Goal: Task Accomplishment & Management: Use online tool/utility

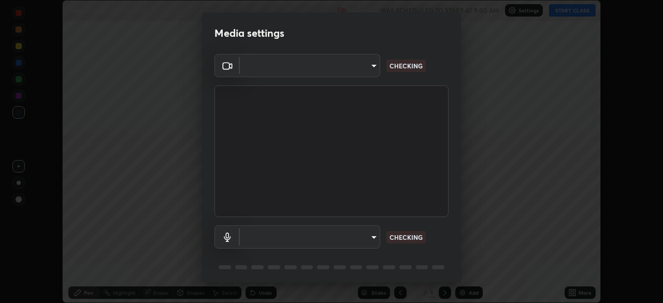
scroll to position [303, 663]
type input "e5f32b9a37d83756d2696e8423a1893a7de7eefef83412cf73fe4da3c4688103"
type input "ae0975cef7388746c2778fd6dc2b00d9a595315052e87b14b0d2850c1354851c"
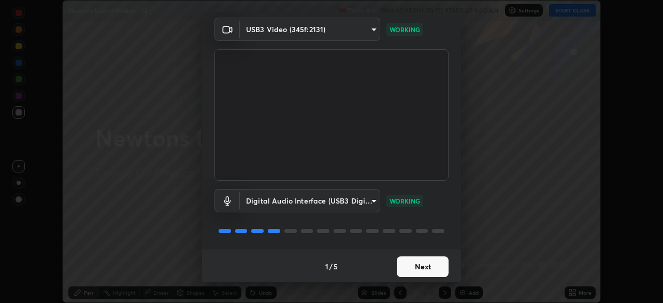
click at [410, 268] on button "Next" at bounding box center [422, 266] width 52 height 21
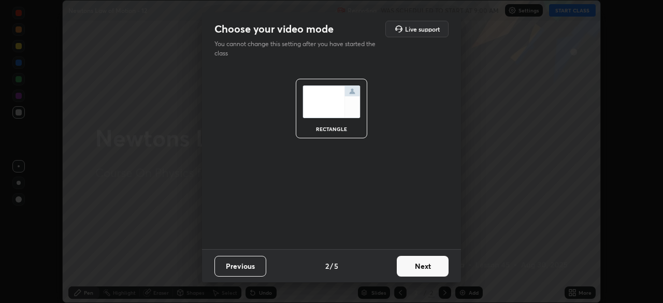
scroll to position [0, 0]
click at [408, 268] on button "Next" at bounding box center [422, 266] width 52 height 21
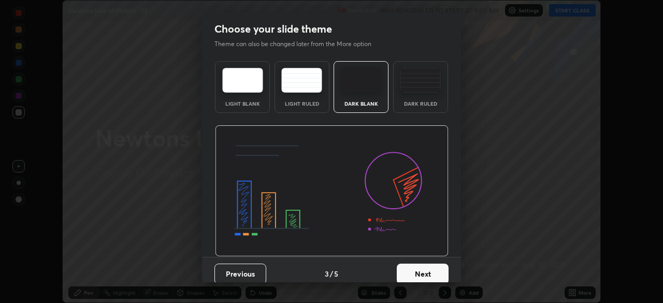
click at [408, 270] on button "Next" at bounding box center [422, 273] width 52 height 21
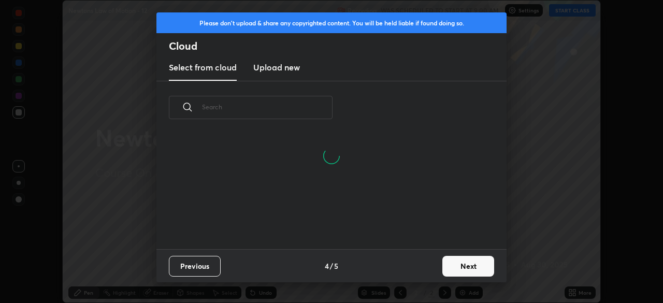
click at [452, 264] on button "Next" at bounding box center [468, 266] width 52 height 21
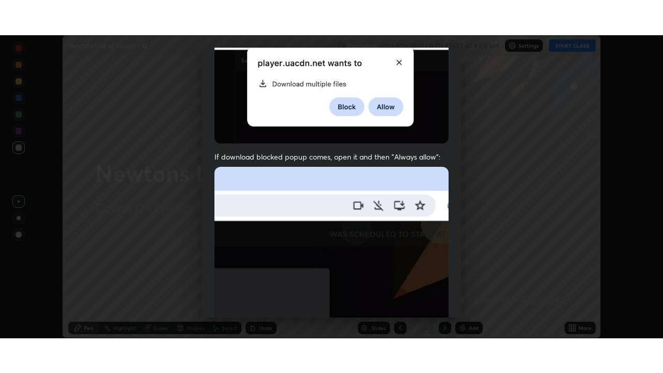
scroll to position [247, 0]
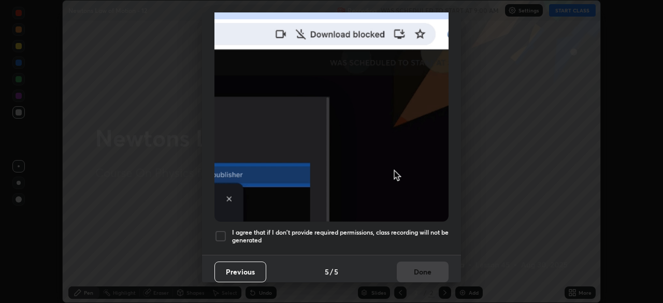
click at [354, 235] on h5 "I agree that if I don't provide required permissions, class recording will not …" at bounding box center [340, 236] width 216 height 16
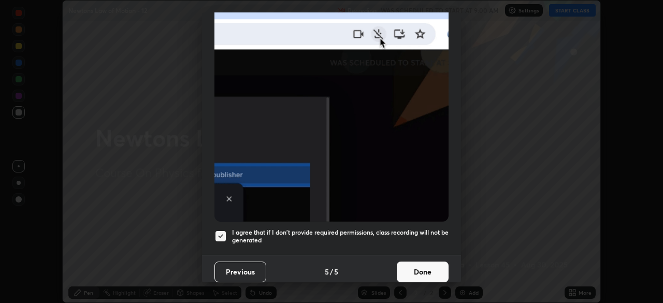
click at [419, 282] on div "Allow automatic downloads Please provide the following download permissions to …" at bounding box center [331, 151] width 663 height 303
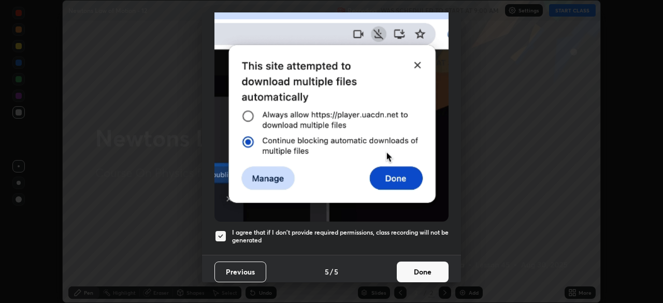
click at [420, 265] on button "Done" at bounding box center [422, 271] width 52 height 21
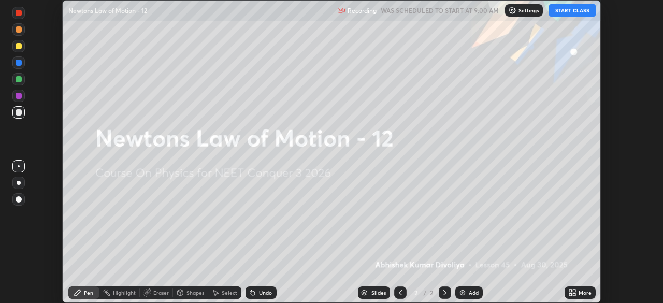
click at [572, 289] on icon at bounding box center [573, 290] width 3 height 3
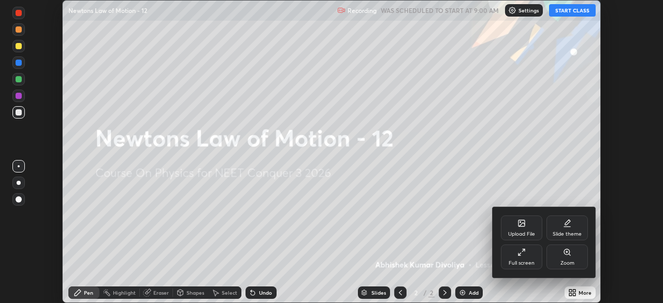
click at [522, 255] on icon at bounding box center [521, 252] width 8 height 8
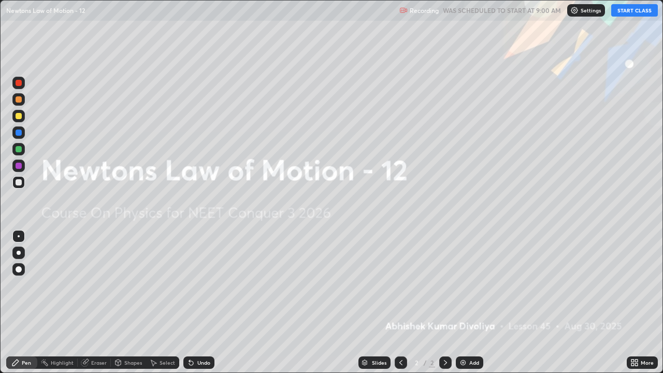
scroll to position [373, 663]
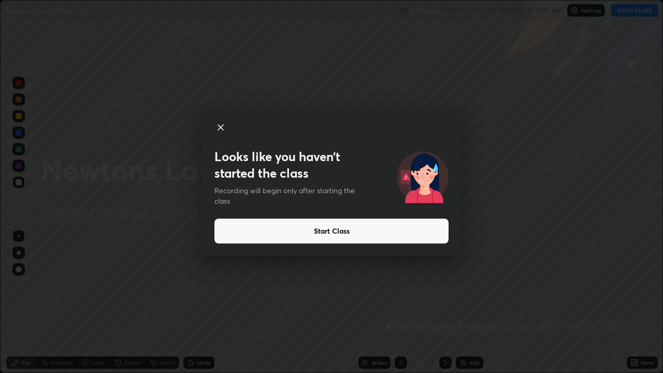
click at [311, 229] on button "Start Class" at bounding box center [331, 230] width 234 height 25
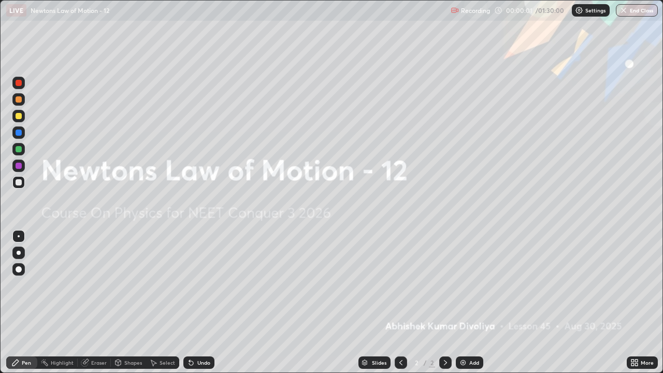
click at [466, 302] on div "Add" at bounding box center [468, 362] width 27 height 12
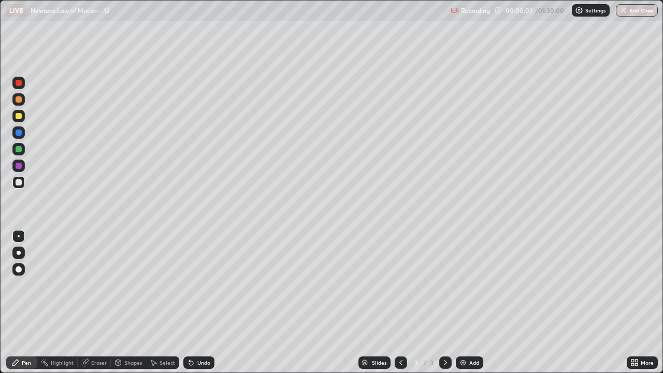
click at [21, 266] on div at bounding box center [18, 269] width 12 height 12
click at [21, 117] on div at bounding box center [19, 116] width 6 height 6
click at [126, 302] on div "Shapes" at bounding box center [133, 362] width 18 height 5
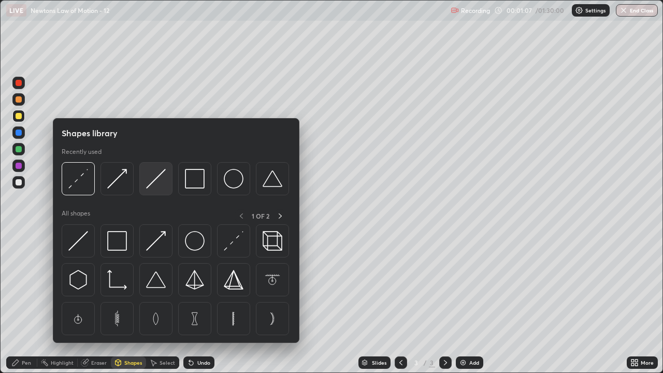
click at [156, 190] on div at bounding box center [155, 178] width 33 height 33
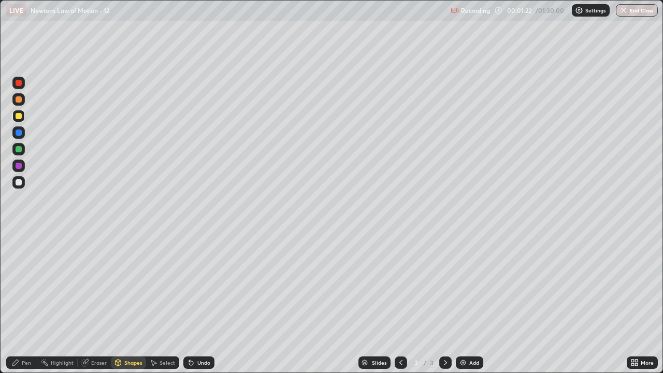
click at [19, 182] on div at bounding box center [19, 182] width 6 height 6
click at [23, 302] on div "Pen" at bounding box center [26, 362] width 9 height 5
click at [19, 148] on div at bounding box center [19, 149] width 6 height 6
click at [18, 101] on div at bounding box center [19, 99] width 6 height 6
click at [136, 302] on div "Shapes" at bounding box center [133, 362] width 18 height 5
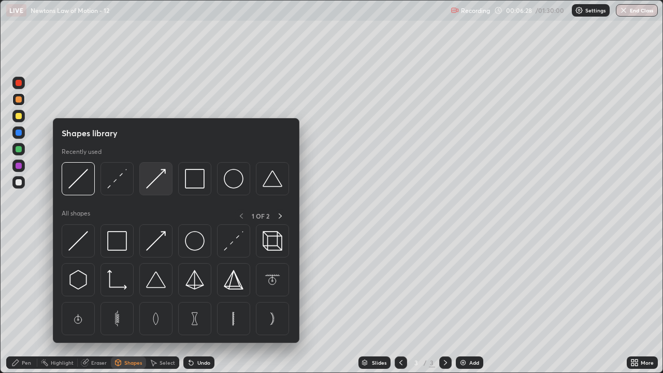
click at [147, 184] on img at bounding box center [156, 179] width 20 height 20
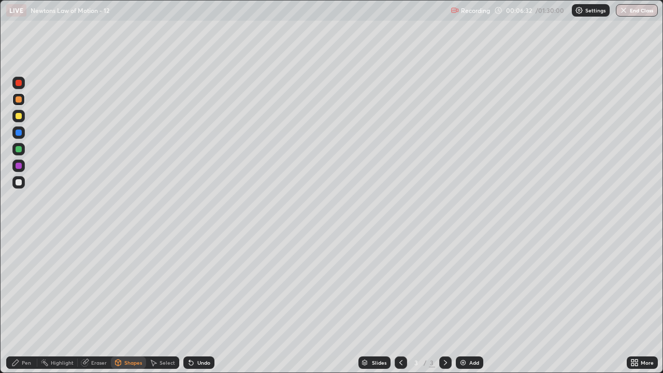
click at [27, 302] on div "Pen" at bounding box center [26, 362] width 9 height 5
click at [194, 302] on div "Undo" at bounding box center [198, 362] width 31 height 12
click at [17, 134] on div at bounding box center [19, 132] width 6 height 6
click at [129, 302] on div "Shapes" at bounding box center [133, 362] width 18 height 5
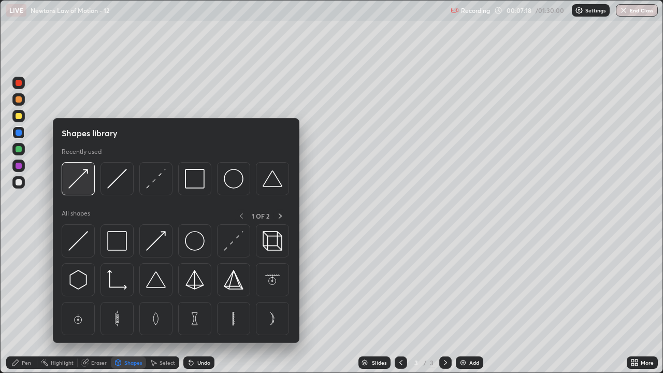
click at [87, 185] on img at bounding box center [78, 179] width 20 height 20
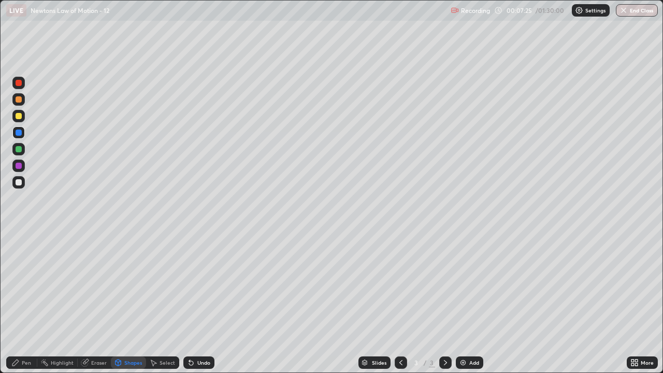
click at [20, 149] on div at bounding box center [19, 149] width 6 height 6
click at [26, 302] on div "Pen" at bounding box center [21, 362] width 31 height 12
click at [18, 118] on div at bounding box center [19, 116] width 6 height 6
click at [464, 302] on img at bounding box center [463, 362] width 8 height 8
click at [133, 302] on div "Shapes" at bounding box center [128, 362] width 35 height 12
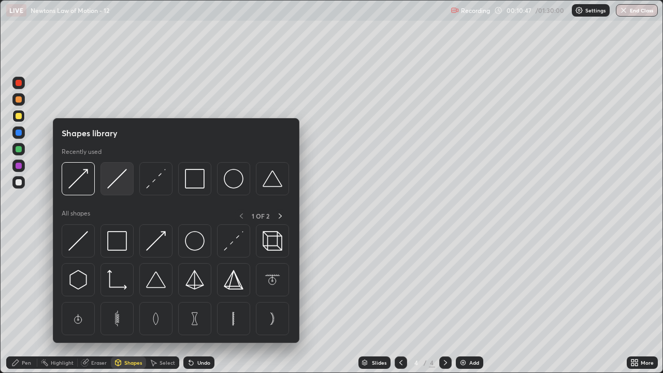
click at [120, 190] on div at bounding box center [116, 178] width 33 height 33
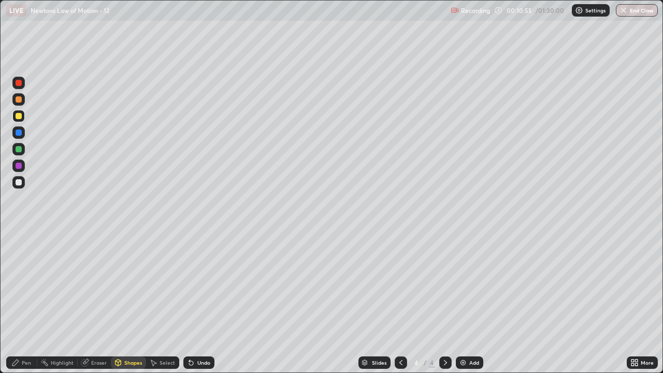
click at [20, 151] on div at bounding box center [19, 149] width 6 height 6
click at [29, 302] on div "Pen" at bounding box center [26, 362] width 9 height 5
click at [18, 184] on div at bounding box center [19, 182] width 6 height 6
click at [128, 302] on div "Shapes" at bounding box center [133, 362] width 18 height 5
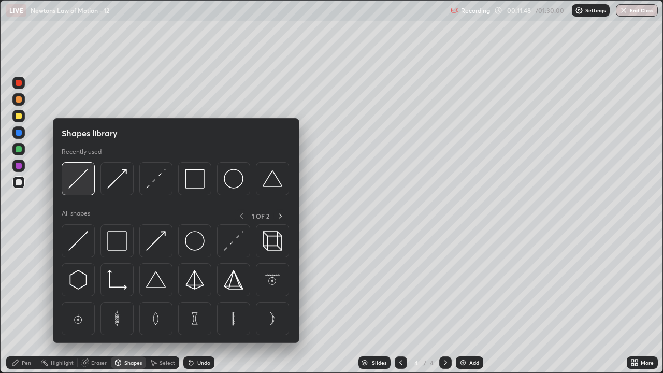
click at [84, 189] on div at bounding box center [78, 178] width 33 height 33
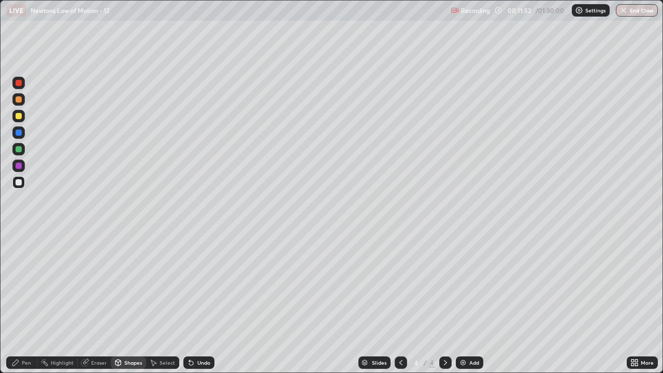
click at [27, 302] on div "Pen" at bounding box center [26, 362] width 9 height 5
click at [21, 164] on div at bounding box center [19, 166] width 6 height 6
click at [19, 149] on div at bounding box center [19, 149] width 6 height 6
click at [466, 302] on div "Add" at bounding box center [468, 362] width 27 height 12
click at [128, 302] on div "Shapes" at bounding box center [133, 362] width 18 height 5
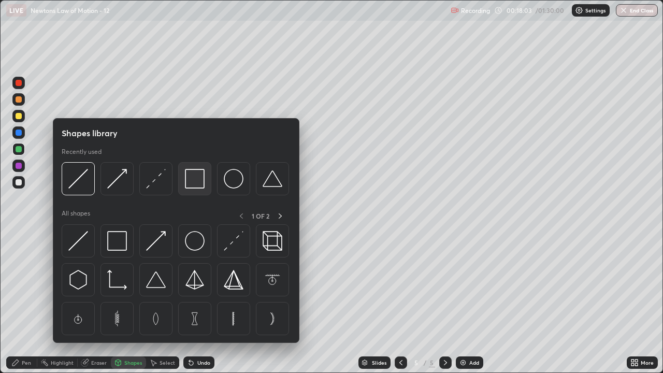
click at [197, 181] on img at bounding box center [195, 179] width 20 height 20
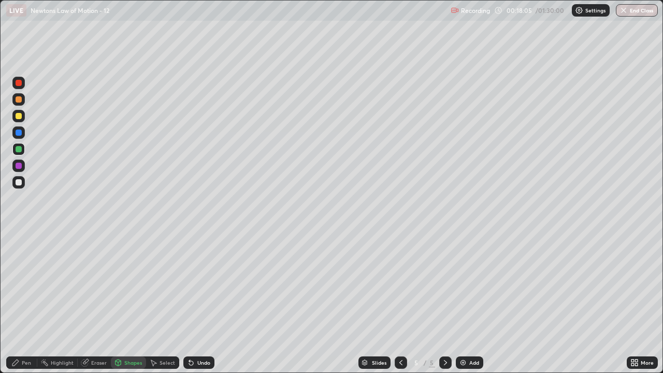
click at [26, 302] on div "Pen" at bounding box center [26, 362] width 9 height 5
click at [18, 134] on div at bounding box center [19, 132] width 6 height 6
click at [129, 302] on div "Shapes" at bounding box center [133, 362] width 18 height 5
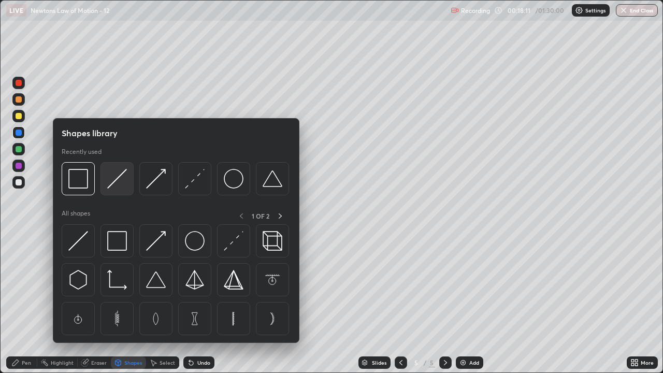
click at [117, 186] on img at bounding box center [117, 179] width 20 height 20
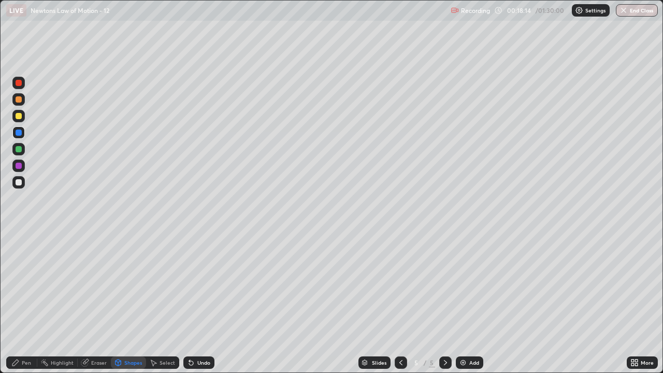
click at [29, 302] on div "Pen" at bounding box center [26, 362] width 9 height 5
click at [19, 184] on div at bounding box center [19, 182] width 6 height 6
click at [133, 302] on div "Shapes" at bounding box center [133, 362] width 18 height 5
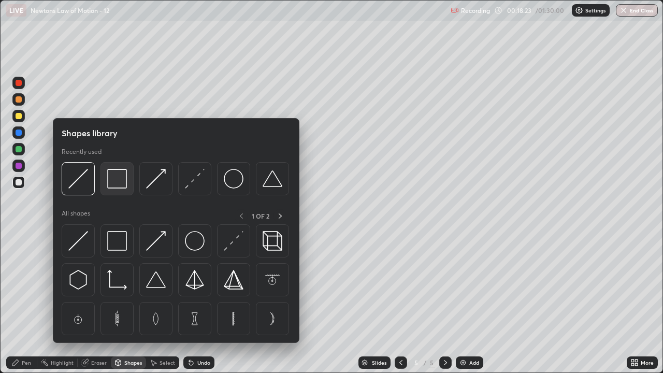
click at [115, 184] on img at bounding box center [117, 179] width 20 height 20
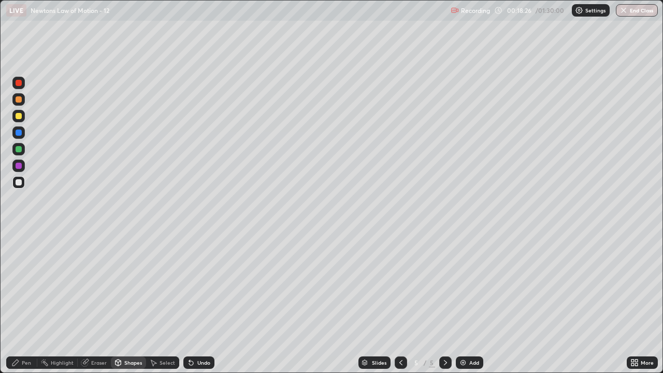
click at [26, 302] on div "Pen" at bounding box center [26, 362] width 9 height 5
click at [131, 302] on div "Shapes" at bounding box center [133, 362] width 18 height 5
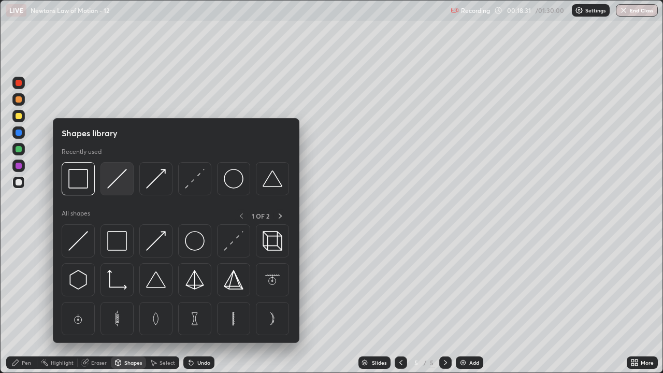
click at [119, 186] on img at bounding box center [117, 179] width 20 height 20
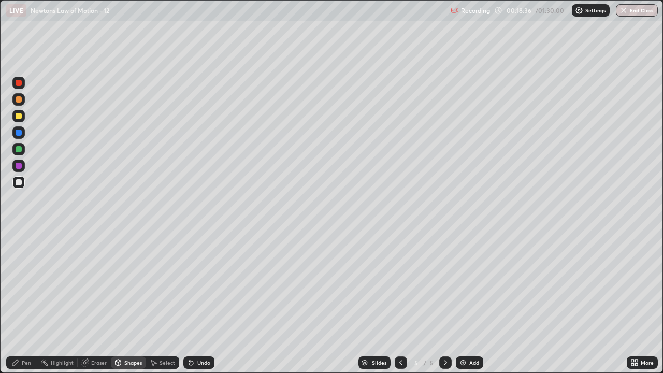
click at [29, 302] on div "Pen" at bounding box center [26, 362] width 9 height 5
click at [18, 115] on div at bounding box center [19, 116] width 6 height 6
click at [134, 302] on div "Shapes" at bounding box center [133, 362] width 18 height 5
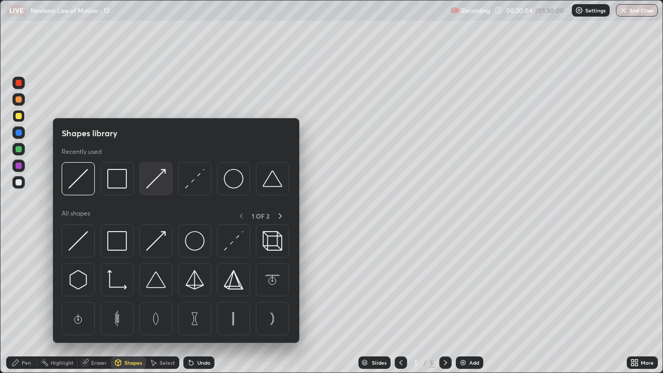
click at [154, 185] on img at bounding box center [156, 179] width 20 height 20
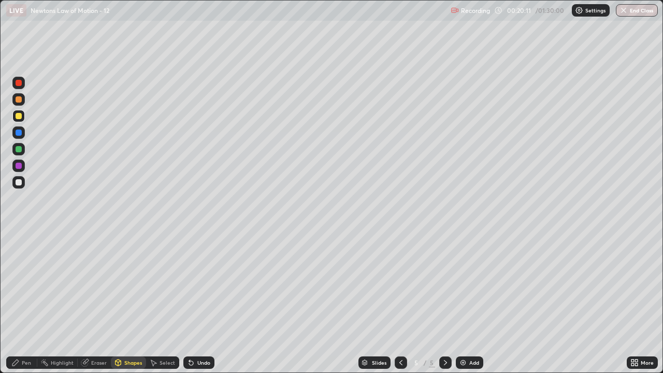
click at [23, 302] on div "Pen" at bounding box center [26, 362] width 9 height 5
click at [124, 302] on div "Shapes" at bounding box center [133, 362] width 18 height 5
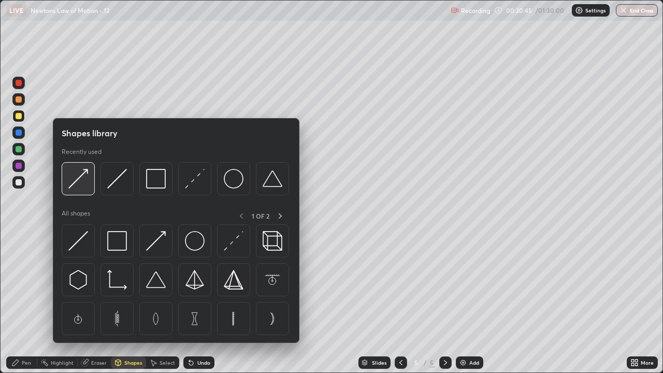
click at [83, 188] on img at bounding box center [78, 179] width 20 height 20
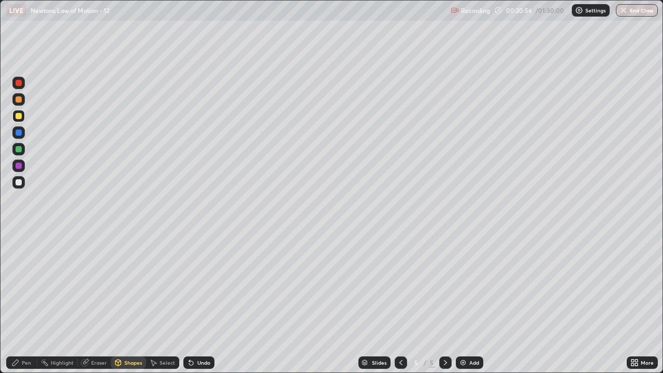
click at [18, 168] on div at bounding box center [19, 166] width 6 height 6
click at [29, 302] on div "Pen" at bounding box center [26, 362] width 9 height 5
click at [19, 183] on div at bounding box center [19, 182] width 6 height 6
click at [20, 133] on div at bounding box center [19, 132] width 6 height 6
click at [20, 84] on div at bounding box center [19, 83] width 6 height 6
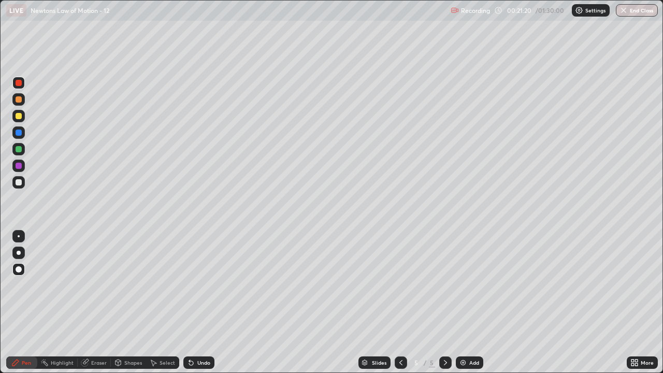
click at [126, 302] on div "Shapes" at bounding box center [133, 362] width 18 height 5
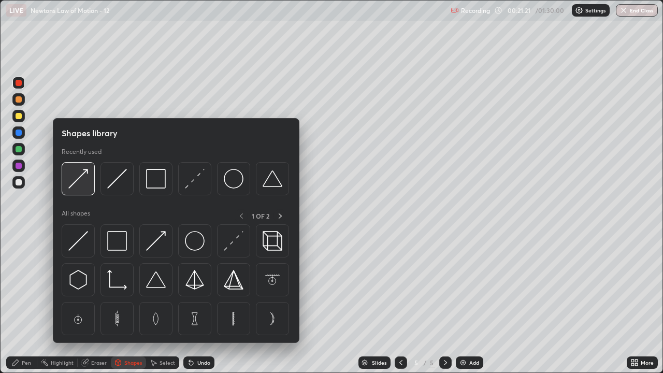
click at [80, 183] on img at bounding box center [78, 179] width 20 height 20
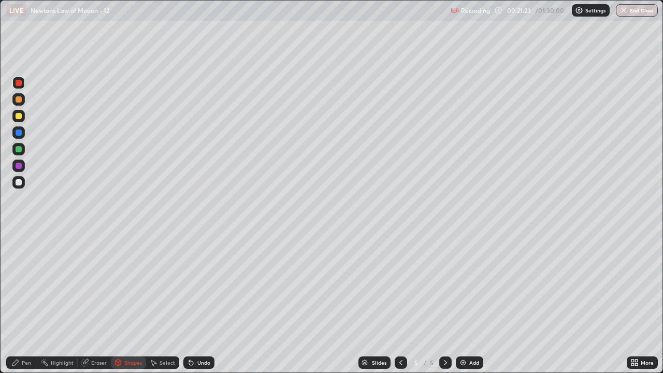
click at [27, 302] on div "Pen" at bounding box center [26, 362] width 9 height 5
click at [130, 302] on div "Shapes" at bounding box center [133, 362] width 18 height 5
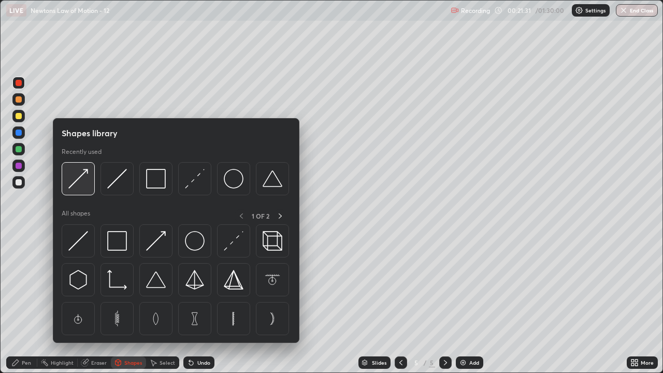
click at [84, 185] on img at bounding box center [78, 179] width 20 height 20
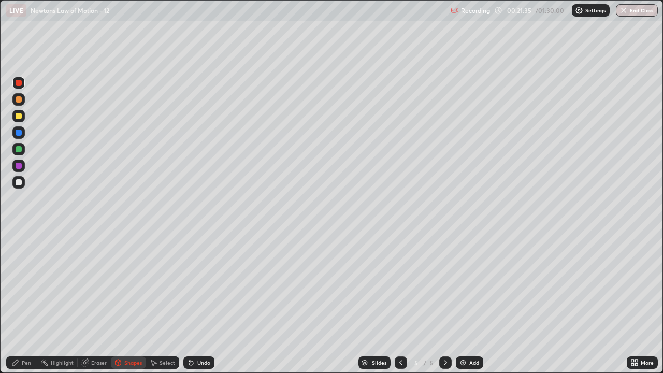
click at [29, 302] on div "Pen" at bounding box center [21, 362] width 31 height 12
click at [19, 181] on div at bounding box center [19, 182] width 6 height 6
click at [462, 302] on img at bounding box center [463, 362] width 8 height 8
click at [135, 302] on div "Shapes" at bounding box center [133, 362] width 18 height 5
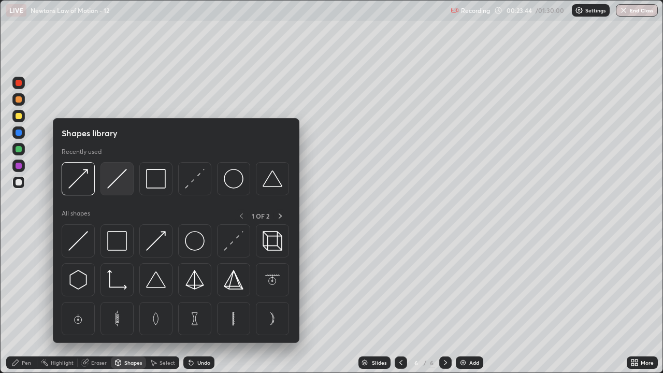
click at [123, 186] on img at bounding box center [117, 179] width 20 height 20
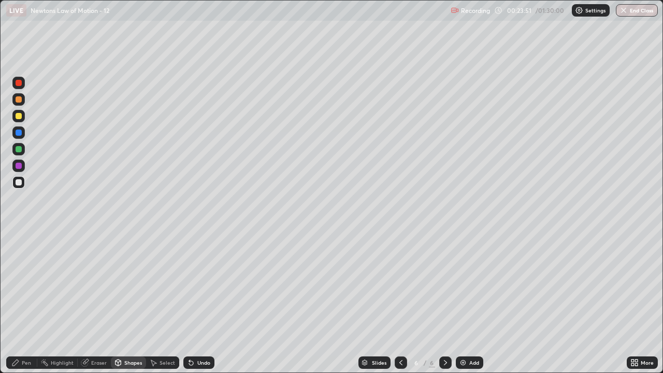
click at [19, 118] on div at bounding box center [19, 116] width 6 height 6
click at [133, 302] on div "Shapes" at bounding box center [133, 362] width 18 height 5
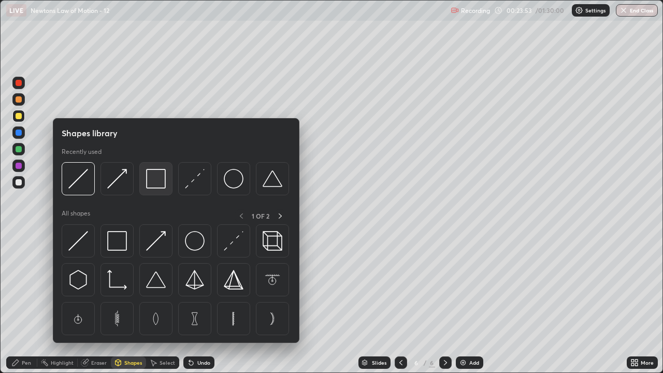
click at [147, 184] on img at bounding box center [156, 179] width 20 height 20
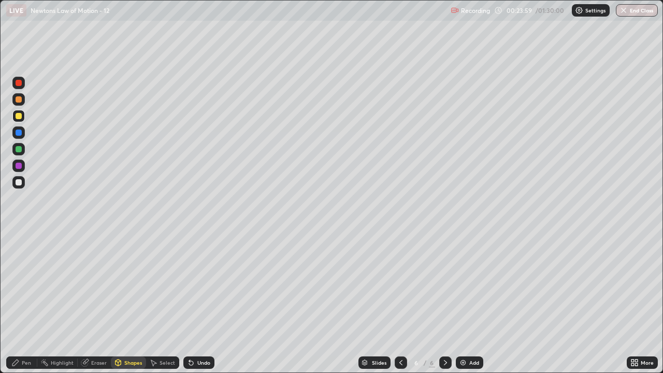
click at [27, 302] on div "Pen" at bounding box center [21, 362] width 31 height 12
click at [20, 102] on div at bounding box center [19, 99] width 6 height 6
click at [20, 150] on div at bounding box center [19, 149] width 6 height 6
click at [128, 302] on div "Shapes" at bounding box center [133, 362] width 18 height 5
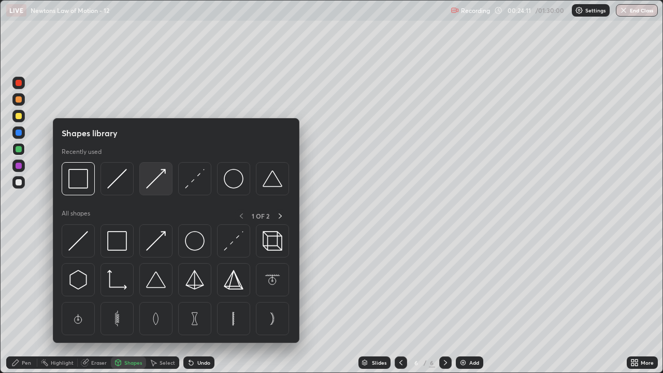
click at [153, 179] on img at bounding box center [156, 179] width 20 height 20
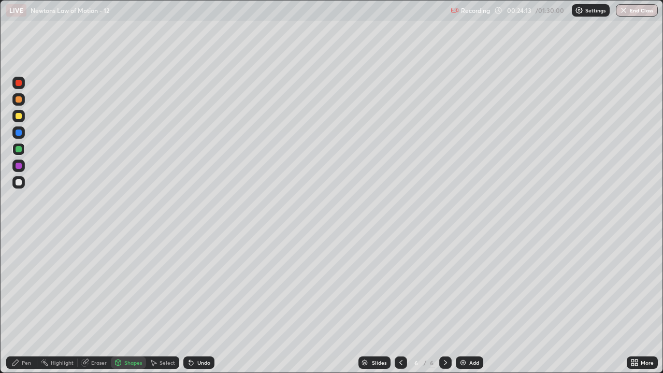
click at [26, 302] on div "Pen" at bounding box center [26, 362] width 9 height 5
click at [18, 182] on div at bounding box center [19, 182] width 6 height 6
click at [461, 302] on img at bounding box center [463, 362] width 8 height 8
click at [20, 117] on div at bounding box center [19, 116] width 6 height 6
click at [20, 183] on div at bounding box center [19, 182] width 6 height 6
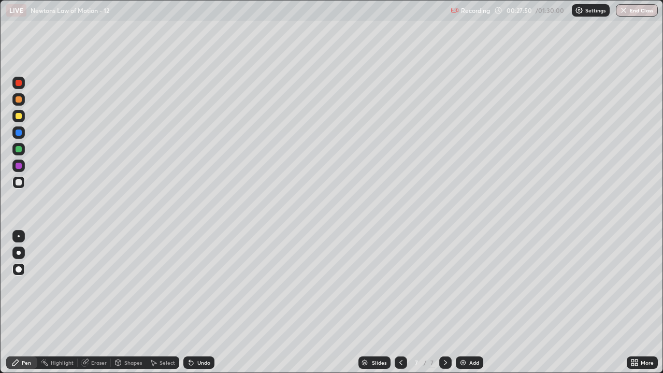
click at [19, 152] on div at bounding box center [19, 149] width 6 height 6
click at [134, 302] on div "Shapes" at bounding box center [133, 362] width 18 height 5
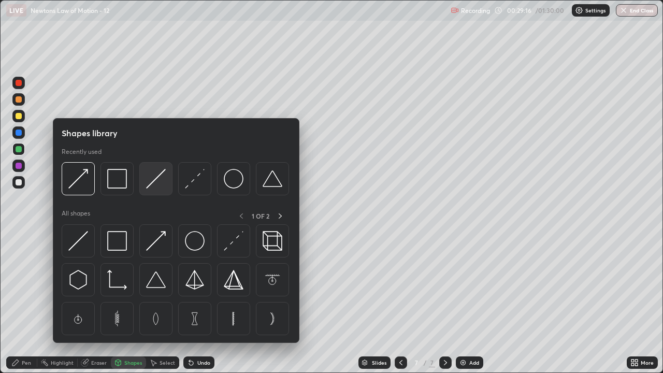
click at [152, 184] on img at bounding box center [156, 179] width 20 height 20
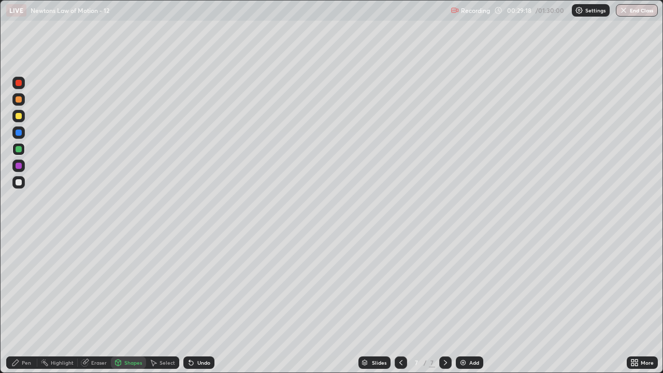
click at [19, 182] on div at bounding box center [19, 182] width 6 height 6
click at [31, 302] on div "Pen" at bounding box center [21, 362] width 31 height 12
click at [130, 302] on div "Shapes" at bounding box center [128, 362] width 35 height 12
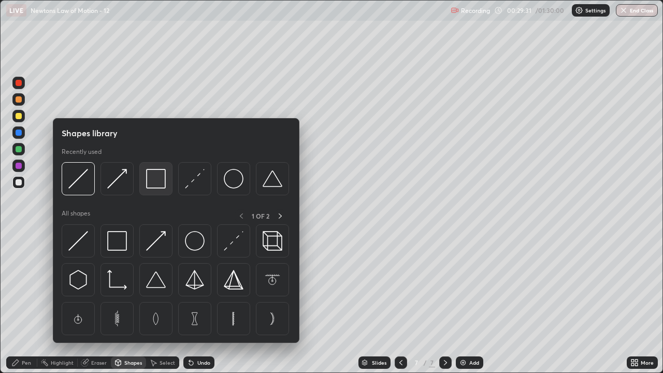
click at [151, 187] on img at bounding box center [156, 179] width 20 height 20
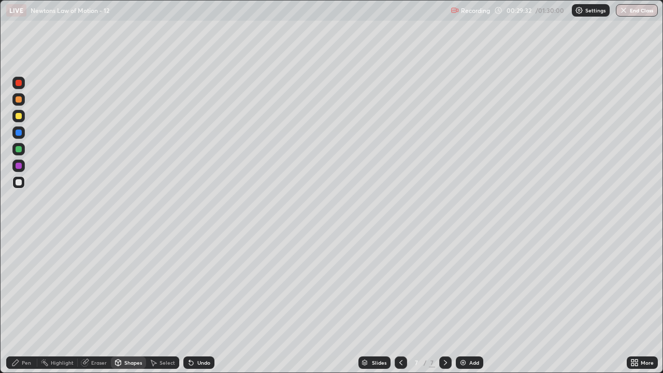
click at [129, 302] on div "Shapes" at bounding box center [133, 362] width 18 height 5
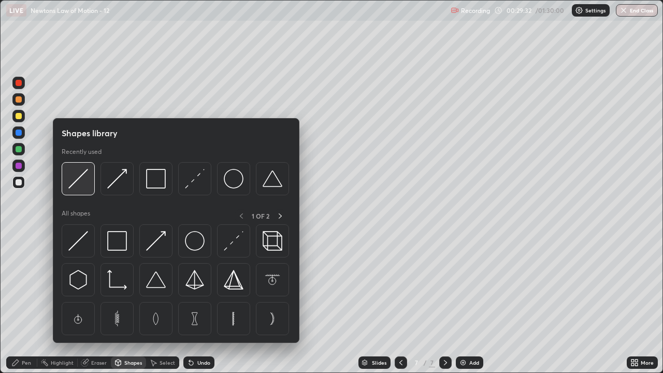
click at [84, 189] on div at bounding box center [78, 178] width 33 height 33
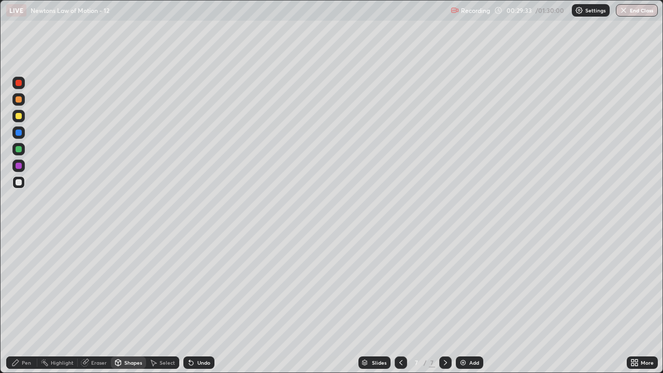
click at [20, 150] on div at bounding box center [19, 149] width 6 height 6
click at [32, 302] on div "Pen" at bounding box center [21, 362] width 31 height 12
click at [22, 116] on div at bounding box center [18, 116] width 12 height 12
click at [132, 302] on div "Shapes" at bounding box center [133, 362] width 18 height 5
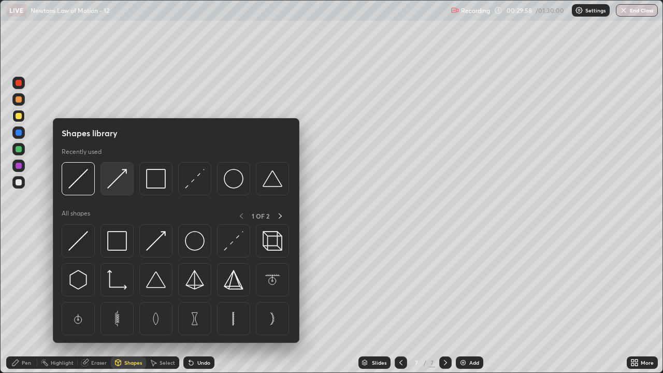
click at [117, 187] on img at bounding box center [117, 179] width 20 height 20
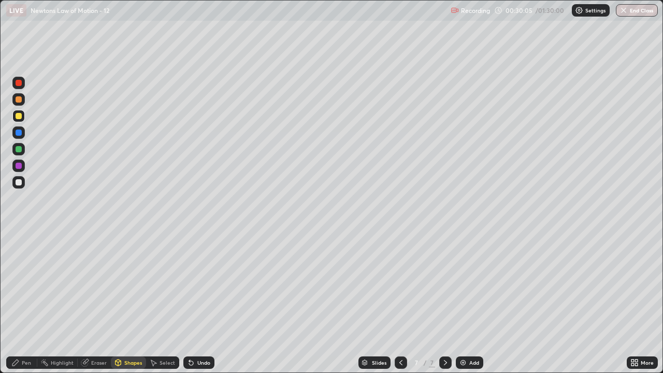
click at [26, 302] on div "Pen" at bounding box center [26, 362] width 9 height 5
click at [20, 100] on div at bounding box center [19, 99] width 6 height 6
click at [21, 101] on div at bounding box center [19, 99] width 6 height 6
click at [129, 302] on div "Shapes" at bounding box center [133, 362] width 18 height 5
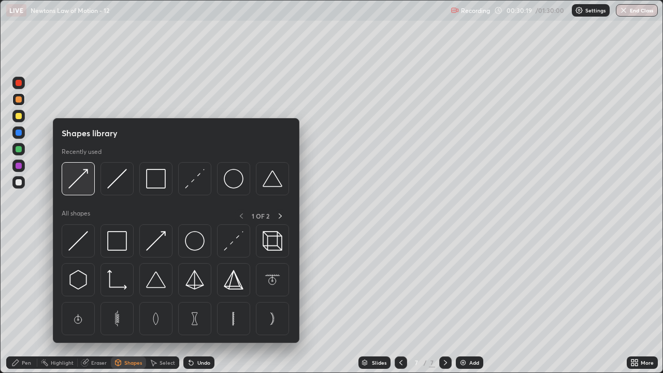
click at [85, 189] on div at bounding box center [78, 178] width 33 height 33
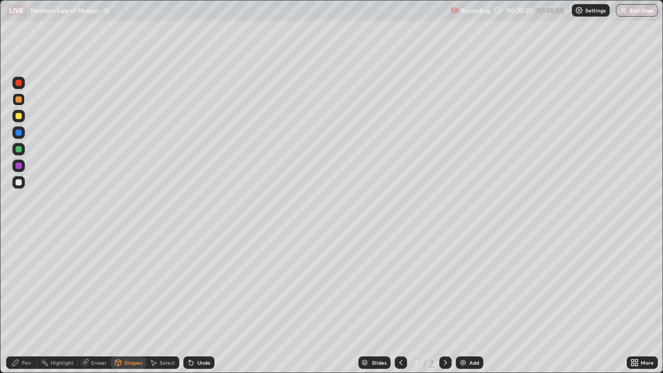
click at [33, 302] on div "Pen" at bounding box center [21, 362] width 31 height 12
click at [19, 182] on div at bounding box center [19, 182] width 6 height 6
click at [18, 150] on div at bounding box center [19, 149] width 6 height 6
click at [131, 302] on div "Shapes" at bounding box center [133, 362] width 18 height 5
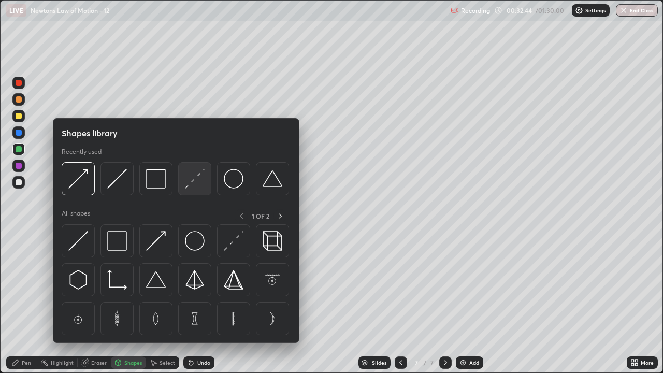
click at [199, 186] on img at bounding box center [195, 179] width 20 height 20
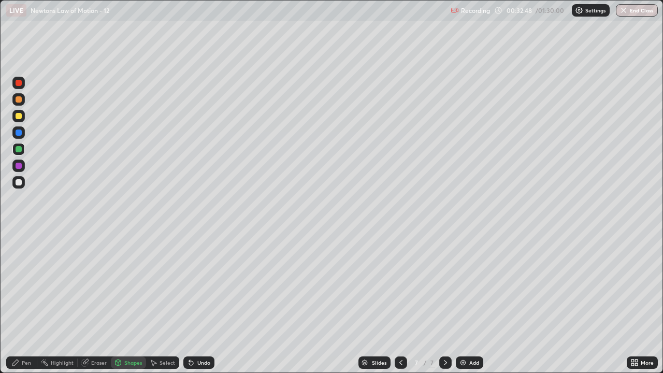
click at [21, 181] on div at bounding box center [19, 182] width 6 height 6
click at [28, 302] on div "Pen" at bounding box center [26, 362] width 9 height 5
click at [24, 302] on div "Pen" at bounding box center [21, 362] width 31 height 12
click at [135, 302] on div "Shapes" at bounding box center [128, 362] width 35 height 12
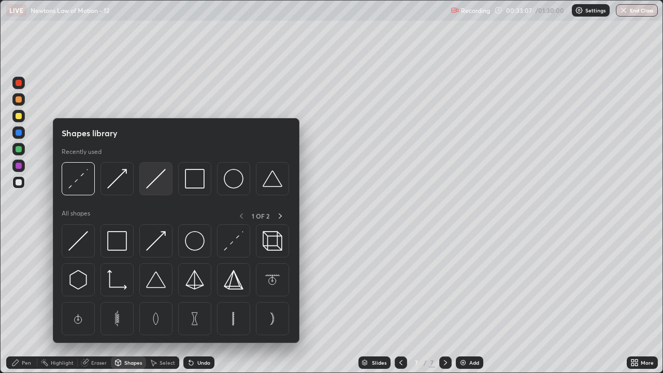
click at [155, 187] on img at bounding box center [156, 179] width 20 height 20
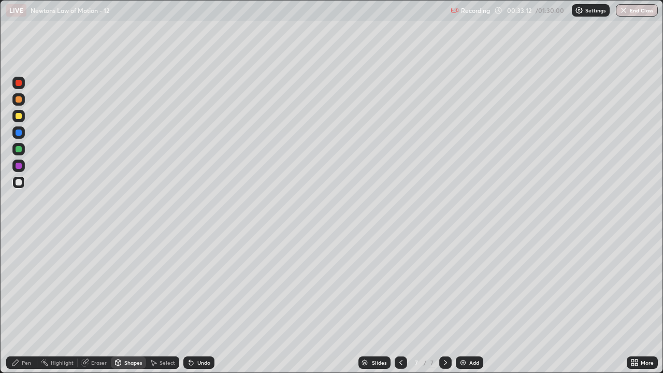
click at [29, 302] on div "Pen" at bounding box center [26, 362] width 9 height 5
click at [17, 118] on div at bounding box center [19, 116] width 6 height 6
click at [19, 100] on div at bounding box center [19, 99] width 6 height 6
click at [463, 302] on img at bounding box center [463, 362] width 8 height 8
click at [131, 302] on div "Shapes" at bounding box center [133, 362] width 18 height 5
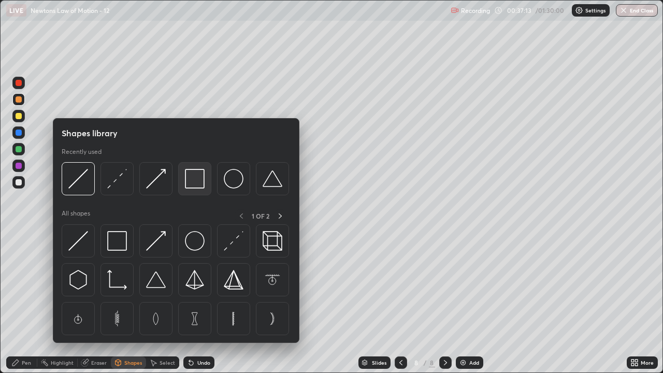
click at [193, 185] on img at bounding box center [195, 179] width 20 height 20
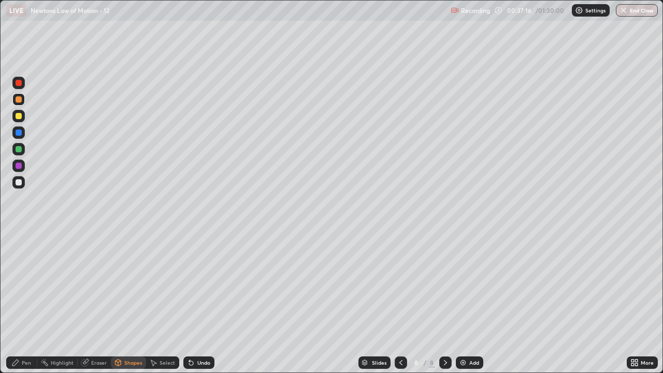
click at [129, 302] on div "Shapes" at bounding box center [133, 362] width 18 height 5
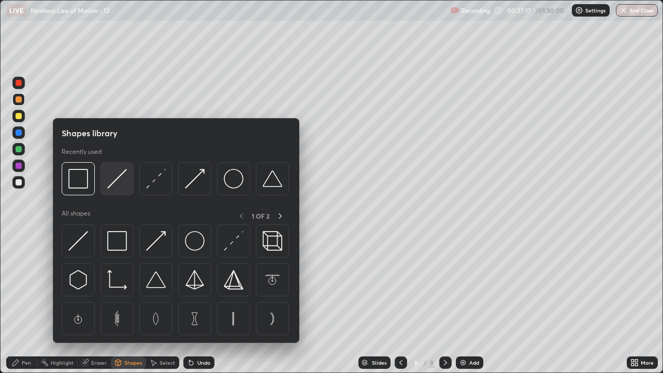
click at [119, 183] on img at bounding box center [117, 179] width 20 height 20
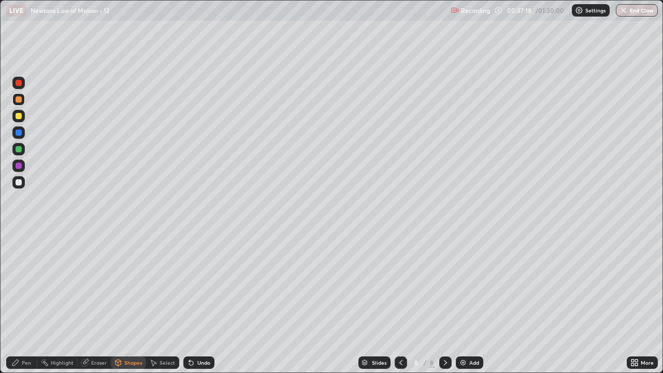
click at [19, 184] on div at bounding box center [19, 182] width 6 height 6
click at [19, 99] on div at bounding box center [19, 99] width 6 height 6
click at [25, 302] on div "Pen" at bounding box center [26, 362] width 9 height 5
click at [202, 302] on div "Undo" at bounding box center [203, 362] width 13 height 5
click at [205, 302] on div "Undo" at bounding box center [203, 362] width 13 height 5
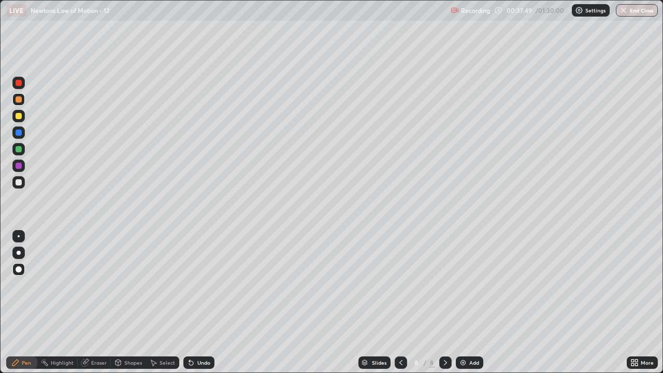
click at [202, 302] on div "Undo" at bounding box center [203, 362] width 13 height 5
click at [201, 302] on div "Undo" at bounding box center [203, 362] width 13 height 5
click at [18, 115] on div at bounding box center [19, 116] width 6 height 6
click at [130, 302] on div "Shapes" at bounding box center [133, 362] width 18 height 5
click at [29, 302] on div "Pen" at bounding box center [26, 362] width 9 height 5
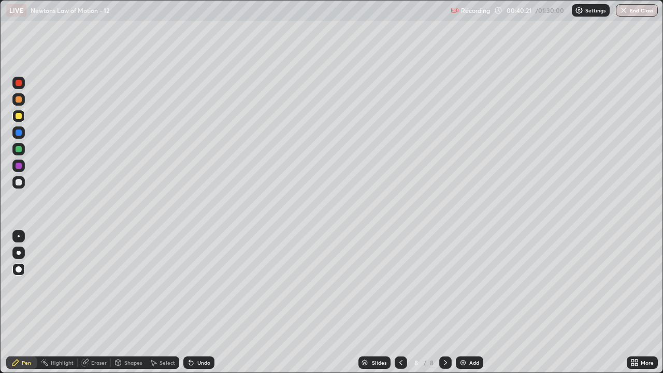
click at [18, 98] on div at bounding box center [19, 99] width 6 height 6
click at [21, 151] on div at bounding box center [19, 149] width 6 height 6
click at [18, 184] on div at bounding box center [19, 182] width 6 height 6
click at [463, 302] on img at bounding box center [463, 362] width 8 height 8
click at [19, 114] on div at bounding box center [19, 116] width 6 height 6
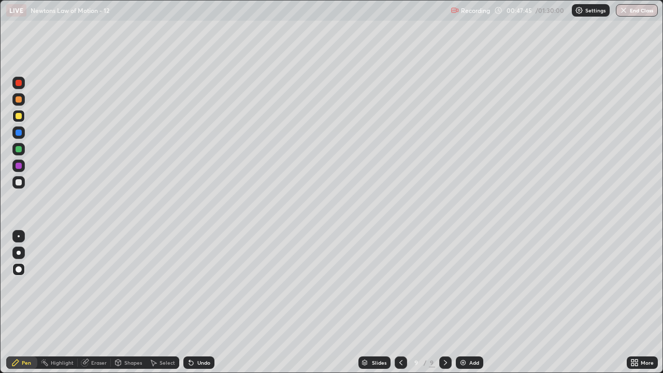
click at [129, 302] on div "Shapes" at bounding box center [133, 362] width 18 height 5
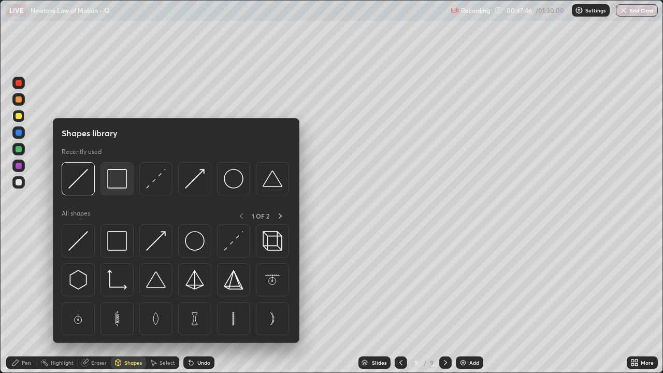
click at [120, 180] on img at bounding box center [117, 179] width 20 height 20
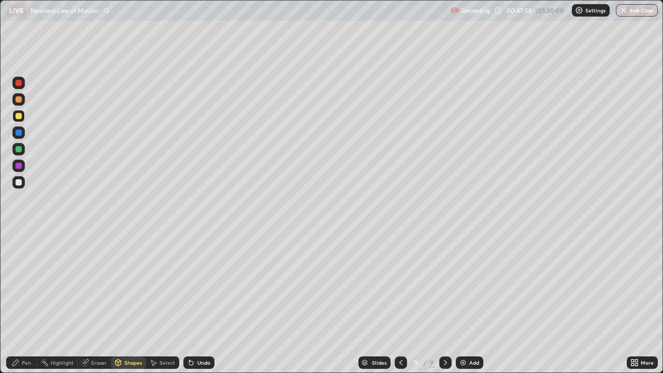
click at [133, 302] on div "Shapes" at bounding box center [128, 362] width 35 height 12
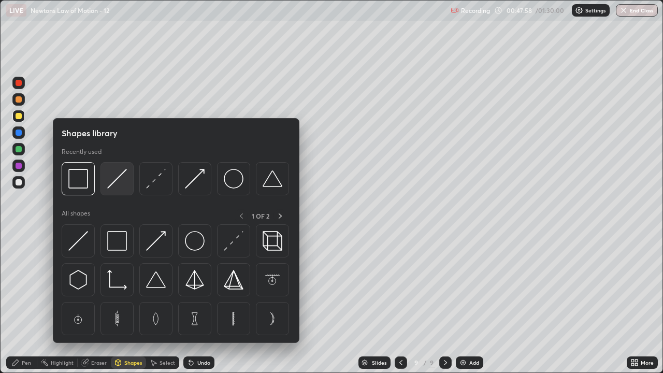
click at [124, 183] on img at bounding box center [117, 179] width 20 height 20
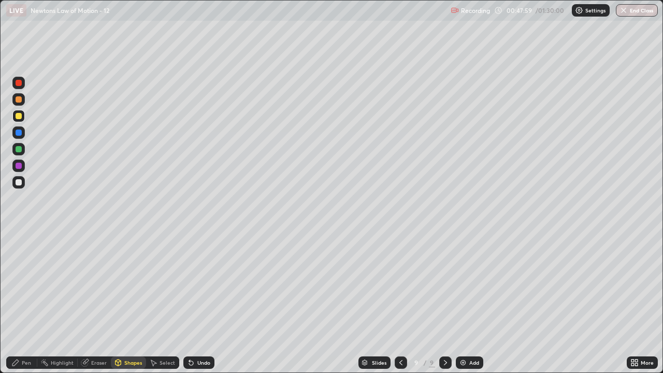
click at [20, 149] on div at bounding box center [19, 149] width 6 height 6
click at [21, 100] on div at bounding box center [19, 99] width 6 height 6
click at [134, 302] on div "Shapes" at bounding box center [133, 362] width 18 height 5
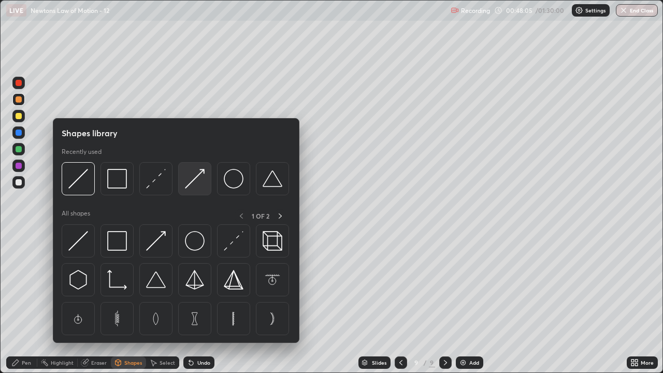
click at [194, 180] on img at bounding box center [195, 179] width 20 height 20
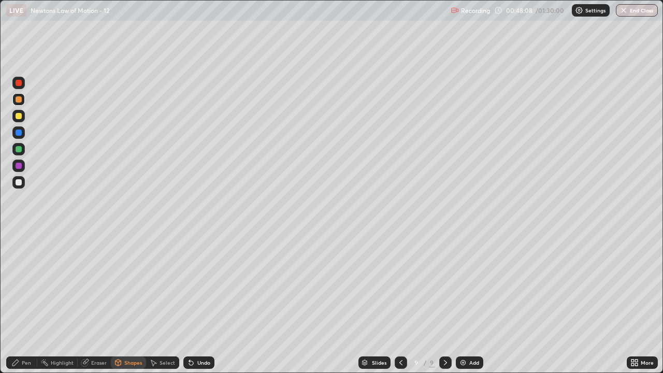
click at [130, 302] on div "Shapes" at bounding box center [133, 362] width 18 height 5
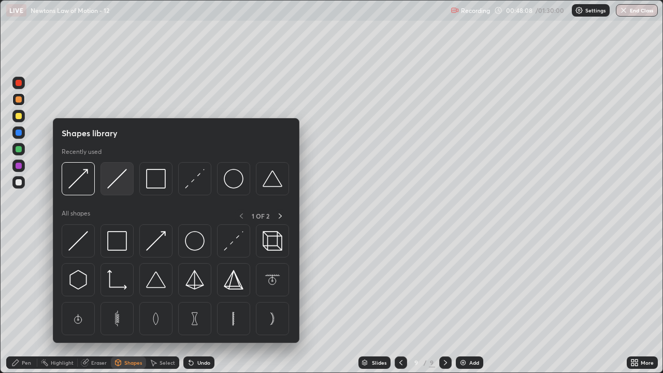
click at [120, 187] on img at bounding box center [117, 179] width 20 height 20
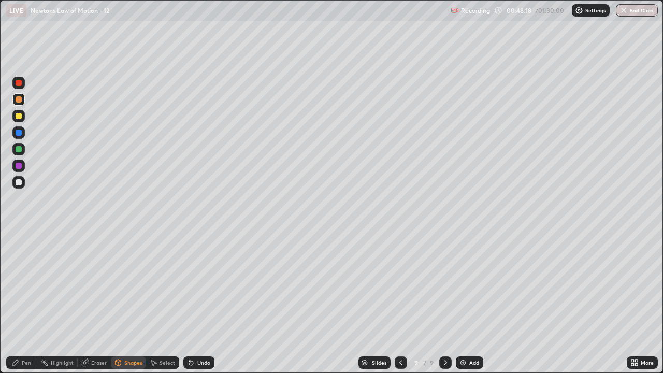
click at [30, 302] on div "Pen" at bounding box center [26, 362] width 9 height 5
click at [19, 184] on div at bounding box center [19, 182] width 6 height 6
click at [129, 302] on div "Shapes" at bounding box center [128, 362] width 35 height 12
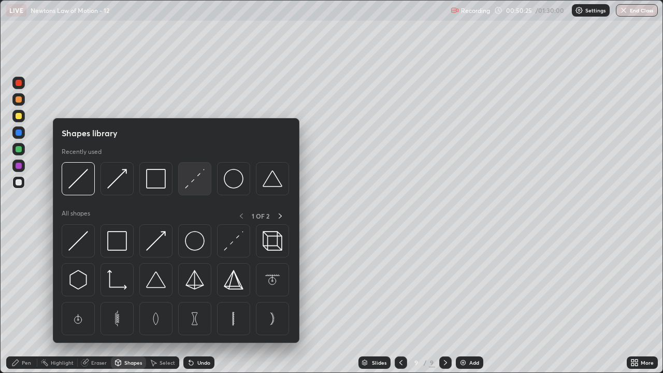
click at [195, 183] on img at bounding box center [195, 179] width 20 height 20
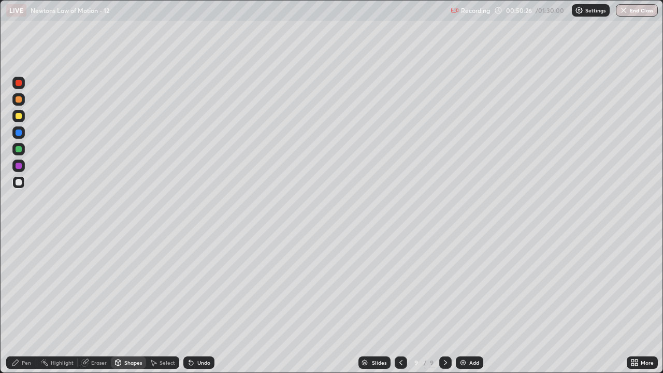
click at [18, 121] on div at bounding box center [18, 116] width 12 height 12
click at [19, 101] on div at bounding box center [19, 99] width 6 height 6
click at [20, 84] on div at bounding box center [19, 83] width 6 height 6
click at [16, 184] on div at bounding box center [19, 182] width 6 height 6
click at [28, 302] on div "Pen" at bounding box center [26, 362] width 9 height 5
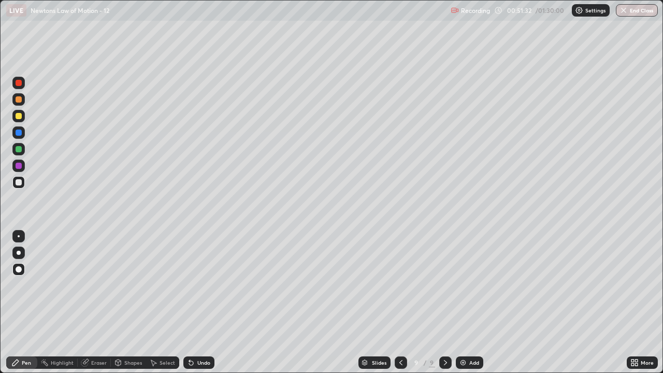
click at [20, 152] on div at bounding box center [19, 149] width 6 height 6
click at [14, 182] on div at bounding box center [18, 182] width 12 height 12
click at [21, 131] on div at bounding box center [19, 132] width 6 height 6
click at [199, 302] on div "Undo" at bounding box center [203, 362] width 13 height 5
click at [200, 302] on div "Undo" at bounding box center [203, 362] width 13 height 5
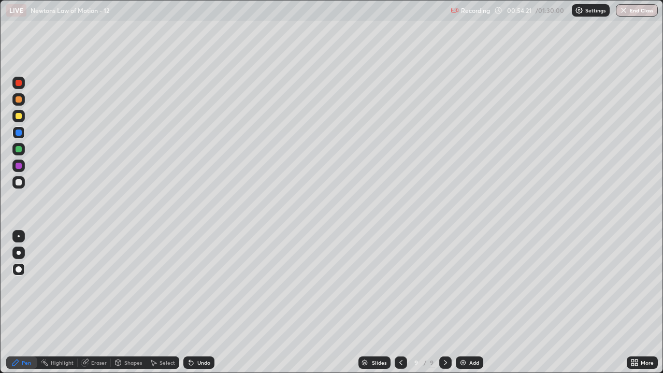
click at [199, 302] on div "Undo" at bounding box center [203, 362] width 13 height 5
click at [462, 302] on img at bounding box center [463, 362] width 8 height 8
click at [127, 302] on div "Shapes" at bounding box center [133, 362] width 18 height 5
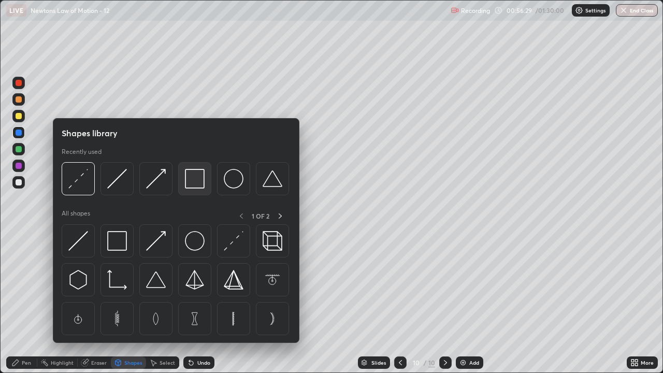
click at [199, 183] on img at bounding box center [195, 179] width 20 height 20
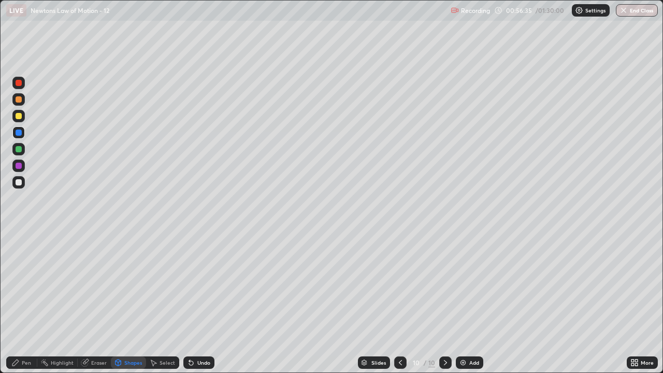
click at [134, 302] on div "Shapes" at bounding box center [128, 362] width 35 height 12
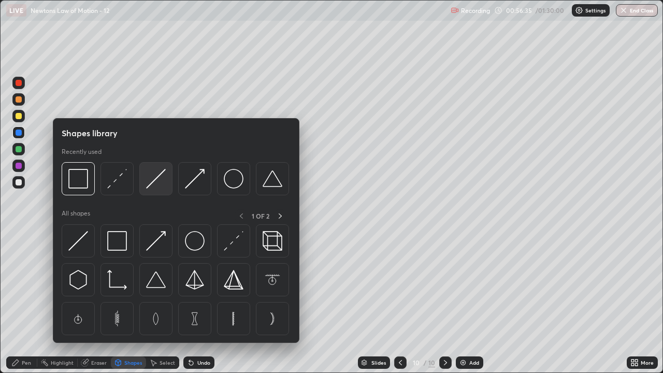
click at [150, 184] on img at bounding box center [156, 179] width 20 height 20
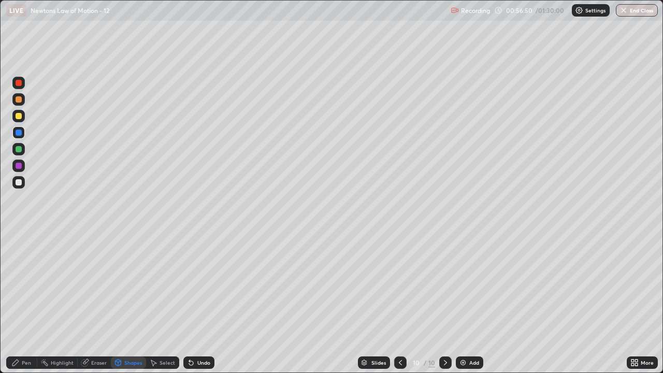
click at [25, 302] on div "Pen" at bounding box center [26, 362] width 9 height 5
click at [20, 184] on div at bounding box center [19, 182] width 6 height 6
click at [18, 117] on div at bounding box center [19, 116] width 6 height 6
click at [133, 302] on div "Shapes" at bounding box center [133, 362] width 18 height 5
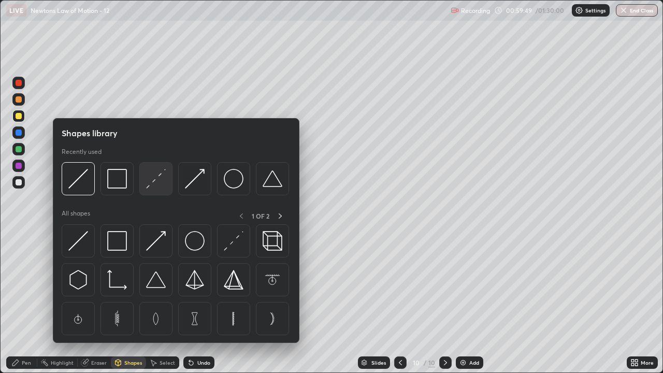
click at [157, 181] on img at bounding box center [156, 179] width 20 height 20
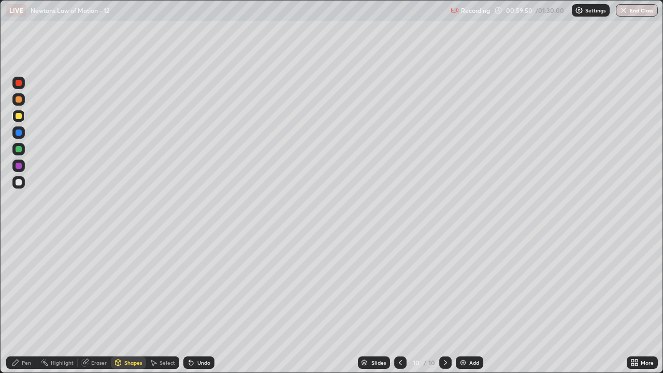
click at [17, 154] on div at bounding box center [18, 149] width 12 height 12
click at [25, 302] on div "Pen" at bounding box center [26, 362] width 9 height 5
click at [17, 134] on div at bounding box center [19, 132] width 6 height 6
click at [17, 183] on div at bounding box center [19, 182] width 6 height 6
click at [131, 302] on div "Shapes" at bounding box center [133, 362] width 18 height 5
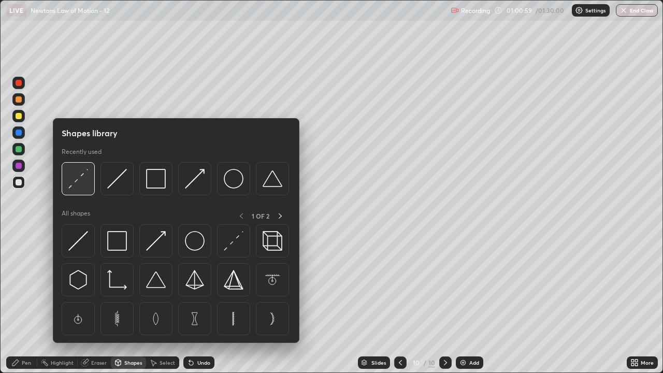
click at [83, 184] on img at bounding box center [78, 179] width 20 height 20
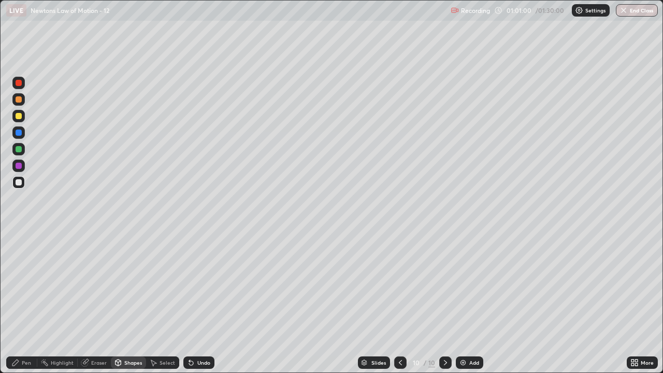
click at [19, 99] on div at bounding box center [19, 99] width 6 height 6
click at [124, 302] on div "Shapes" at bounding box center [133, 362] width 18 height 5
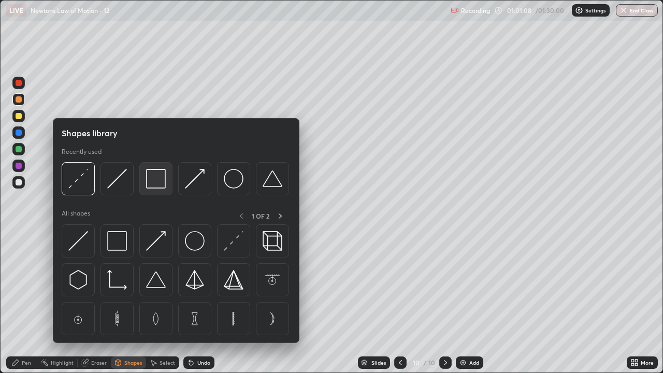
click at [152, 179] on img at bounding box center [156, 179] width 20 height 20
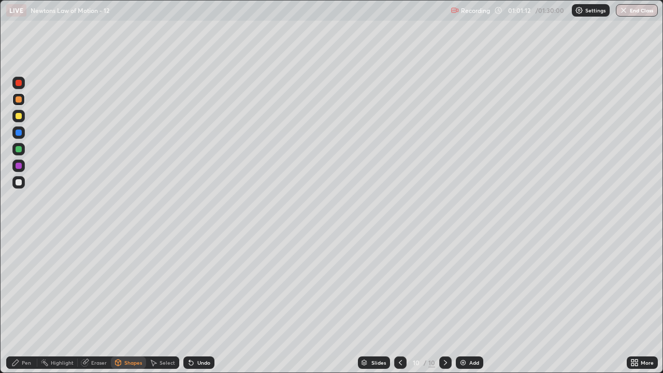
click at [26, 302] on div "Pen" at bounding box center [26, 362] width 9 height 5
click at [472, 302] on div "Add" at bounding box center [474, 362] width 10 height 5
click at [20, 119] on div at bounding box center [19, 116] width 6 height 6
click at [127, 302] on div "Shapes" at bounding box center [128, 362] width 35 height 12
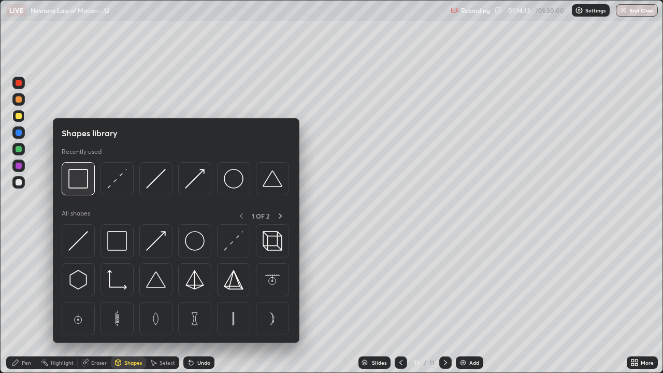
click at [78, 184] on img at bounding box center [78, 179] width 20 height 20
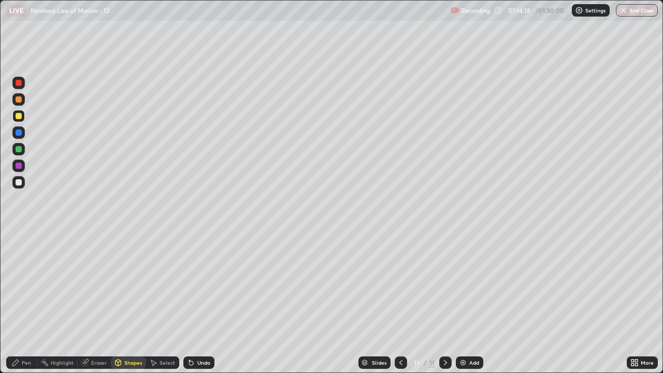
click at [130, 302] on div "Shapes" at bounding box center [133, 362] width 18 height 5
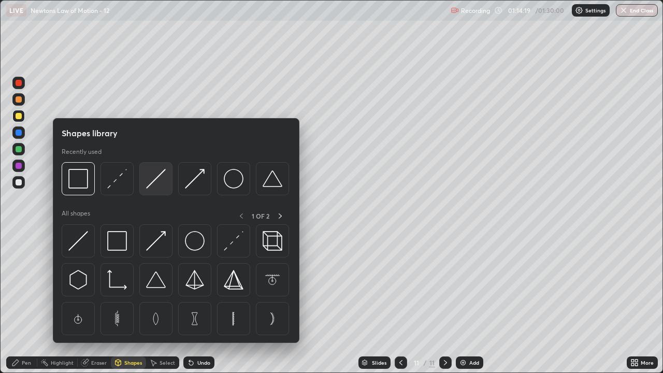
click at [163, 176] on img at bounding box center [156, 179] width 20 height 20
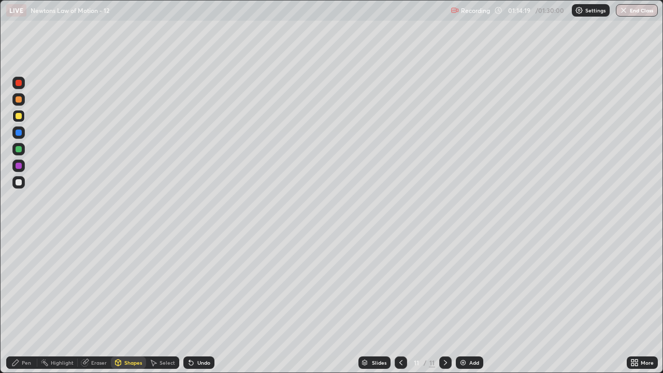
click at [19, 187] on div at bounding box center [18, 182] width 12 height 12
click at [24, 302] on div "Pen" at bounding box center [26, 362] width 9 height 5
click at [18, 100] on div at bounding box center [19, 99] width 6 height 6
click at [131, 302] on div "Shapes" at bounding box center [133, 362] width 18 height 5
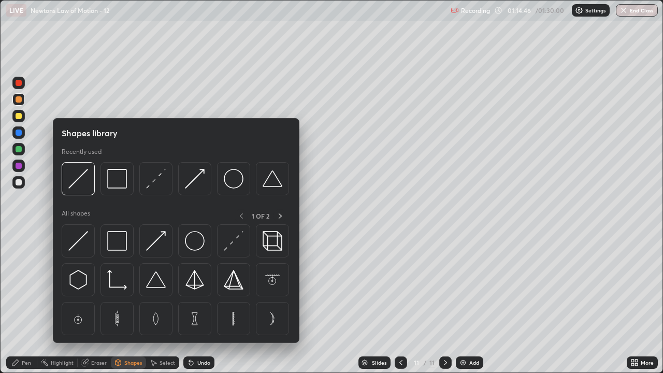
click at [198, 179] on img at bounding box center [195, 179] width 20 height 20
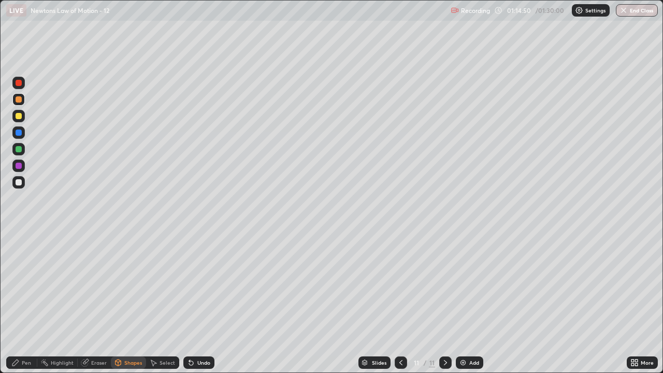
click at [23, 302] on div "Pen" at bounding box center [21, 362] width 31 height 12
click at [125, 302] on div "Shapes" at bounding box center [128, 362] width 35 height 12
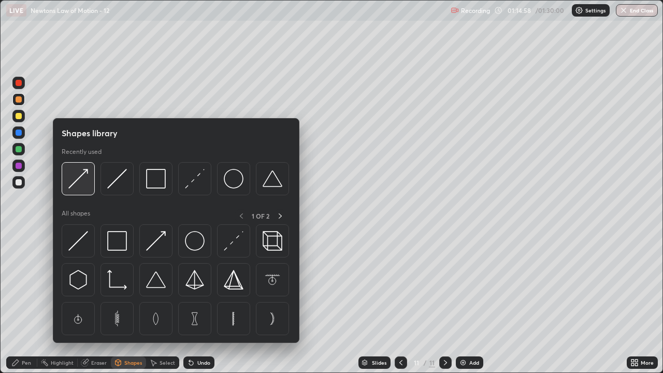
click at [84, 184] on img at bounding box center [78, 179] width 20 height 20
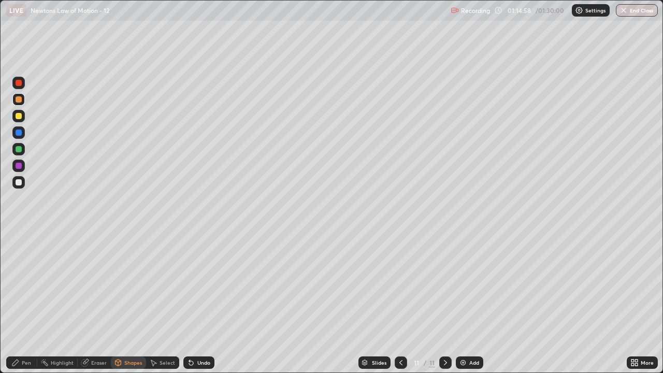
click at [21, 116] on div at bounding box center [19, 116] width 6 height 6
click at [28, 302] on div "Pen" at bounding box center [26, 362] width 9 height 5
click at [19, 183] on div at bounding box center [19, 182] width 6 height 6
click at [18, 135] on div at bounding box center [19, 132] width 6 height 6
click at [17, 116] on div at bounding box center [19, 116] width 6 height 6
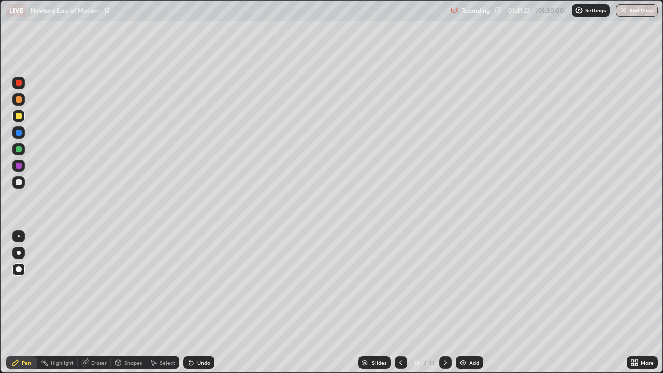
click at [649, 9] on button "End Class" at bounding box center [636, 10] width 42 height 12
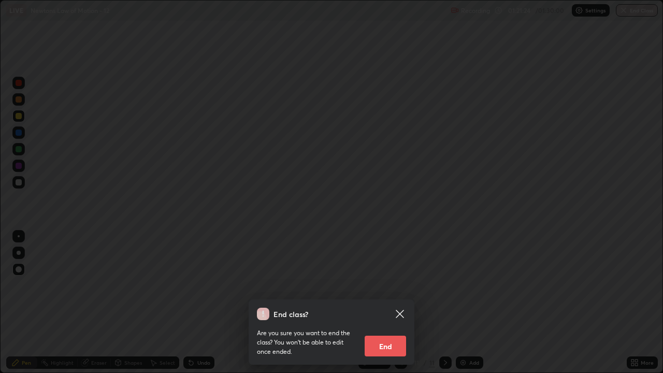
click at [399, 302] on button "End" at bounding box center [384, 345] width 41 height 21
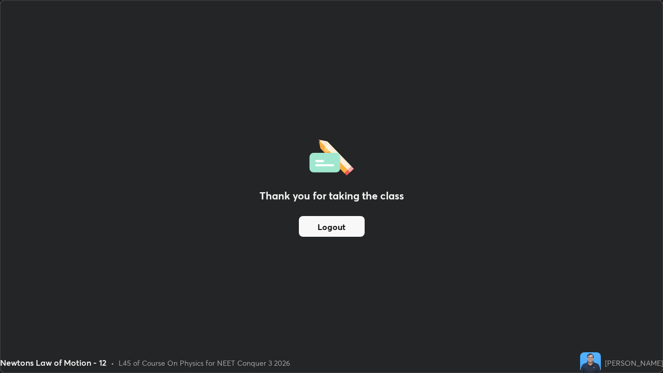
click at [336, 226] on button "Logout" at bounding box center [332, 226] width 66 height 21
